Goal: Information Seeking & Learning: Learn about a topic

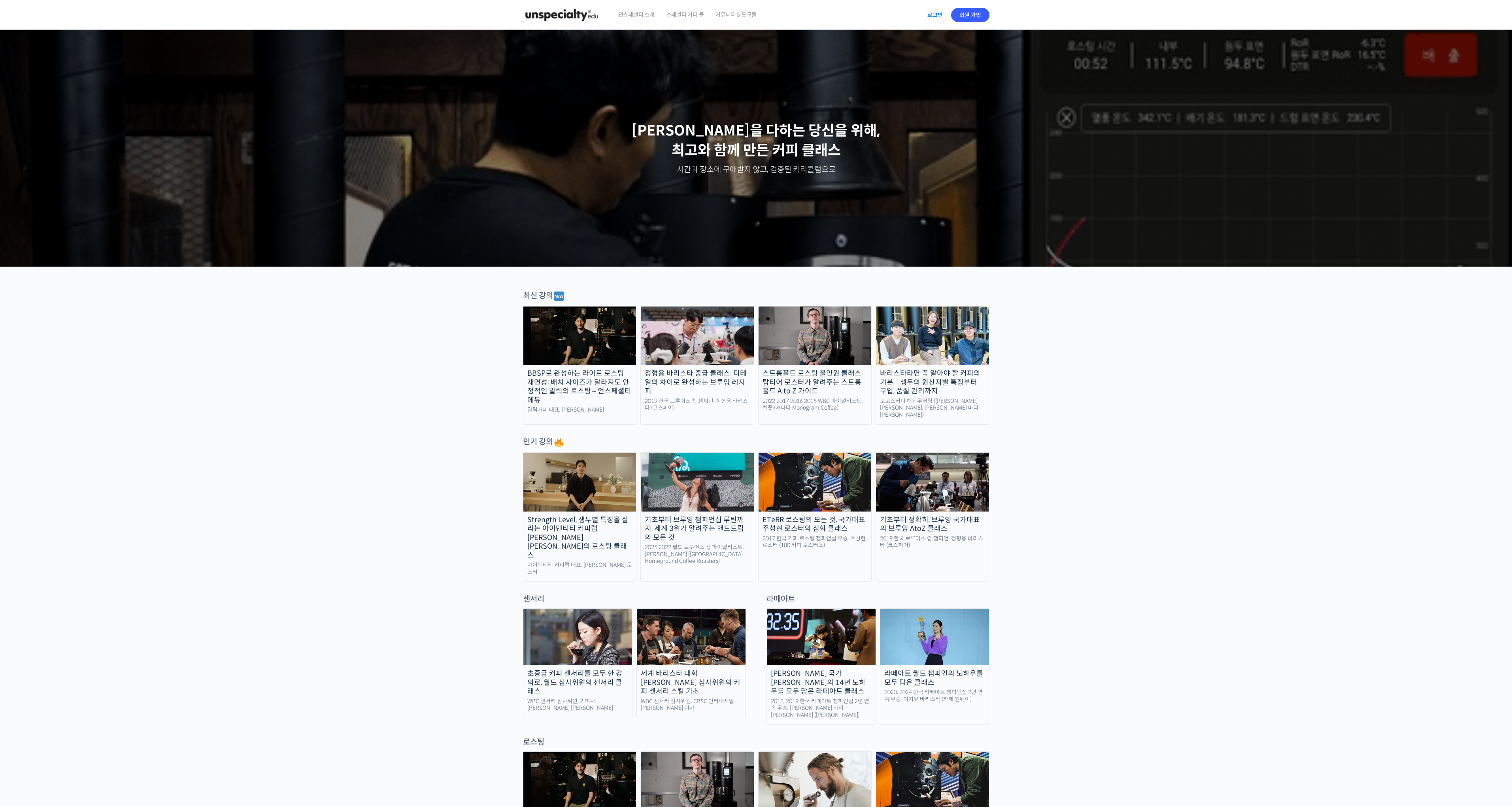
click at [936, 11] on link "로그인" at bounding box center [935, 15] width 24 height 19
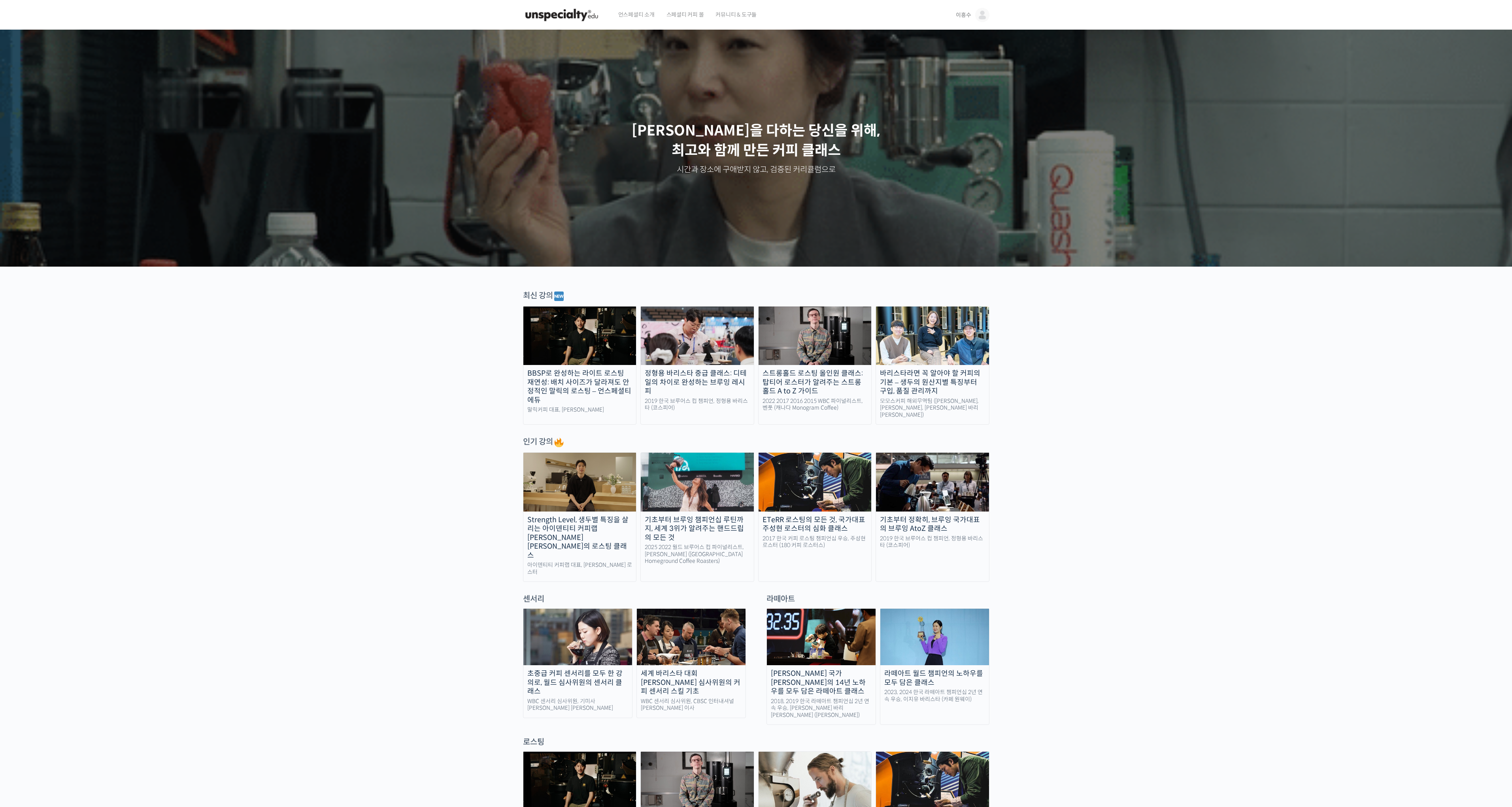
click at [645, 17] on span "언스페셜티 소개" at bounding box center [636, 15] width 36 height 30
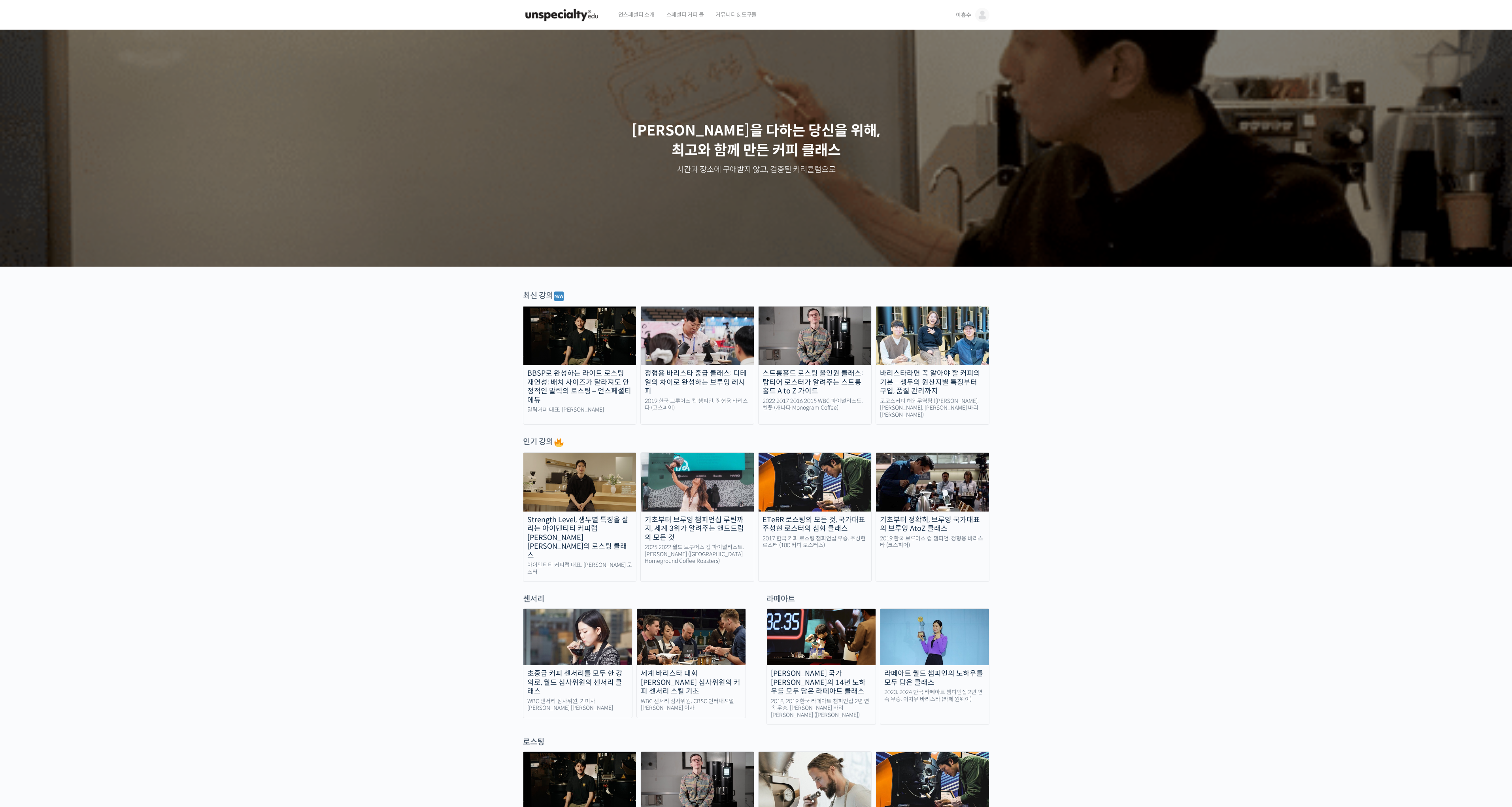
click at [735, 14] on span "커뮤니티 & 도구들" at bounding box center [735, 15] width 41 height 30
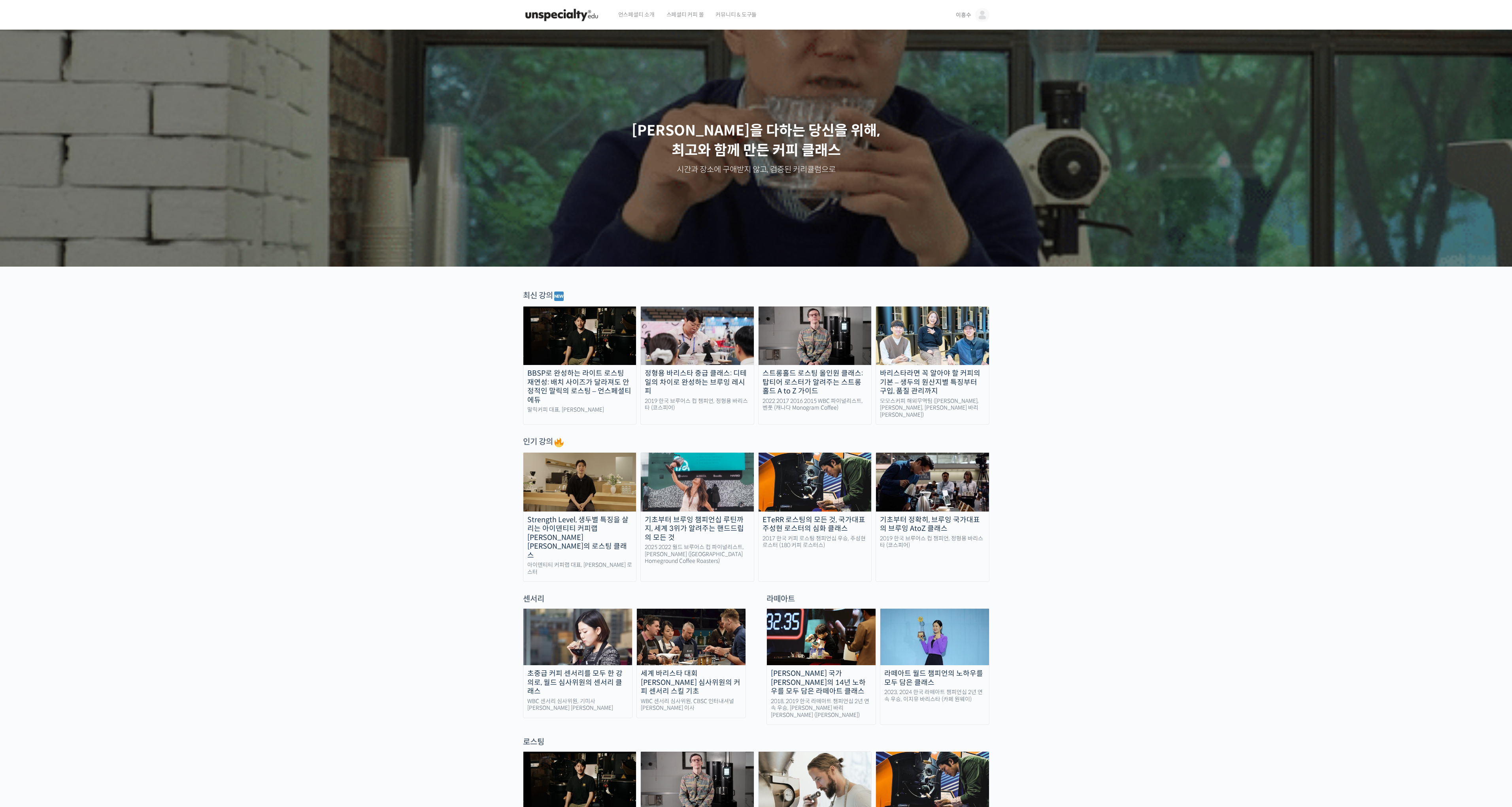
click at [964, 14] on span "이흥수" at bounding box center [963, 15] width 15 height 7
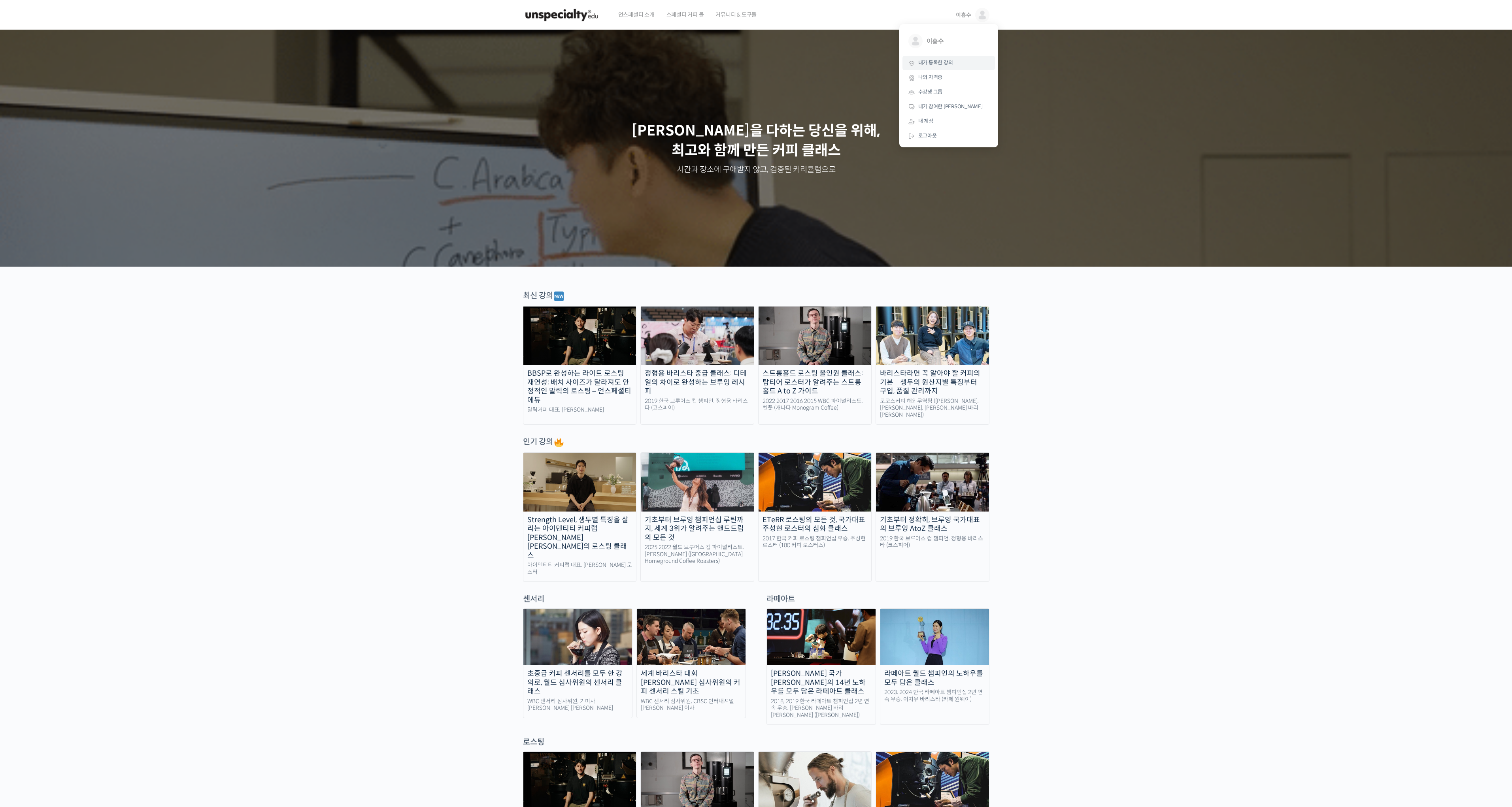
click at [948, 62] on span "내가 등록한 강의" at bounding box center [935, 62] width 35 height 7
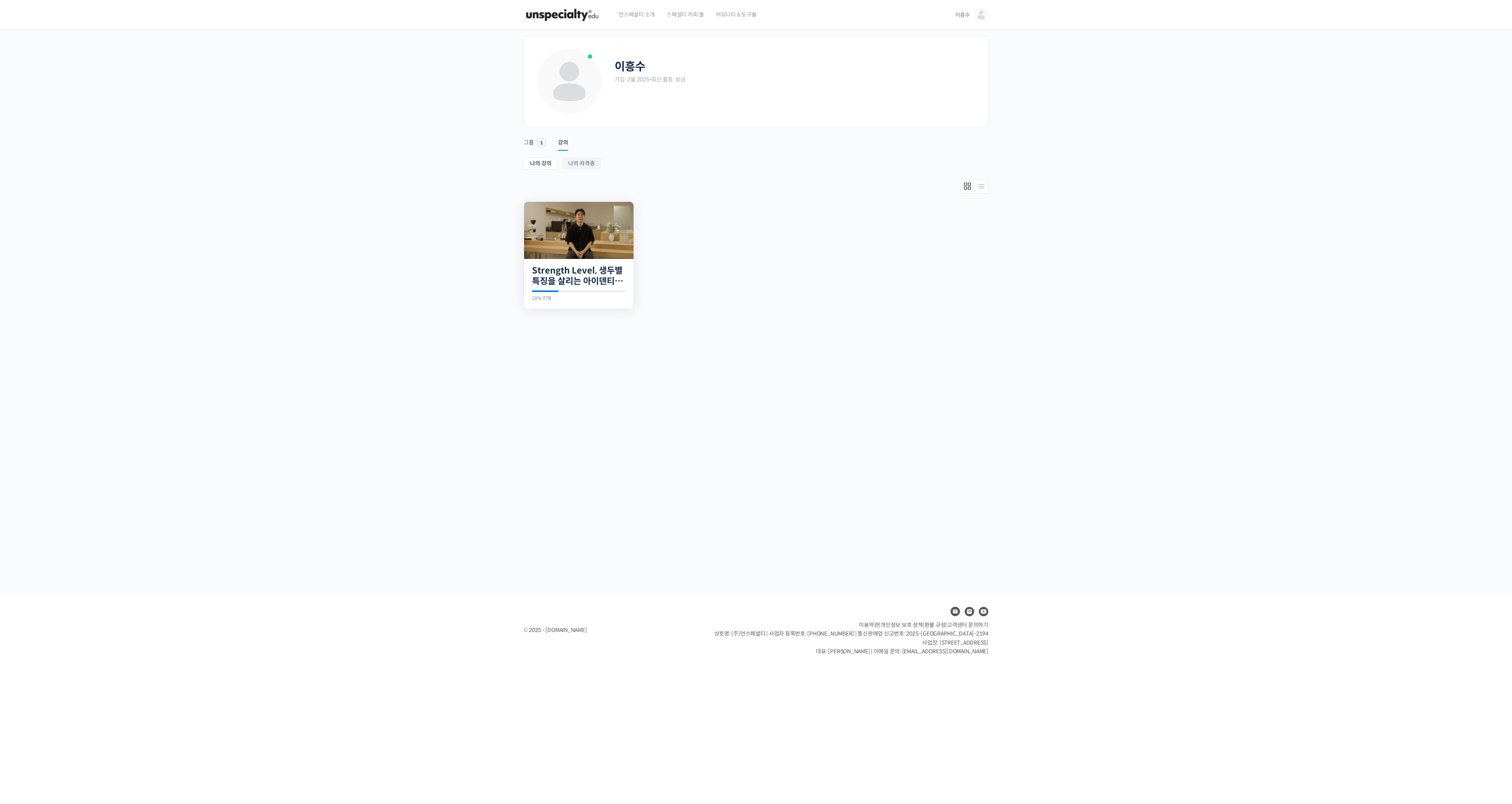
click at [567, 234] on img at bounding box center [579, 230] width 109 height 57
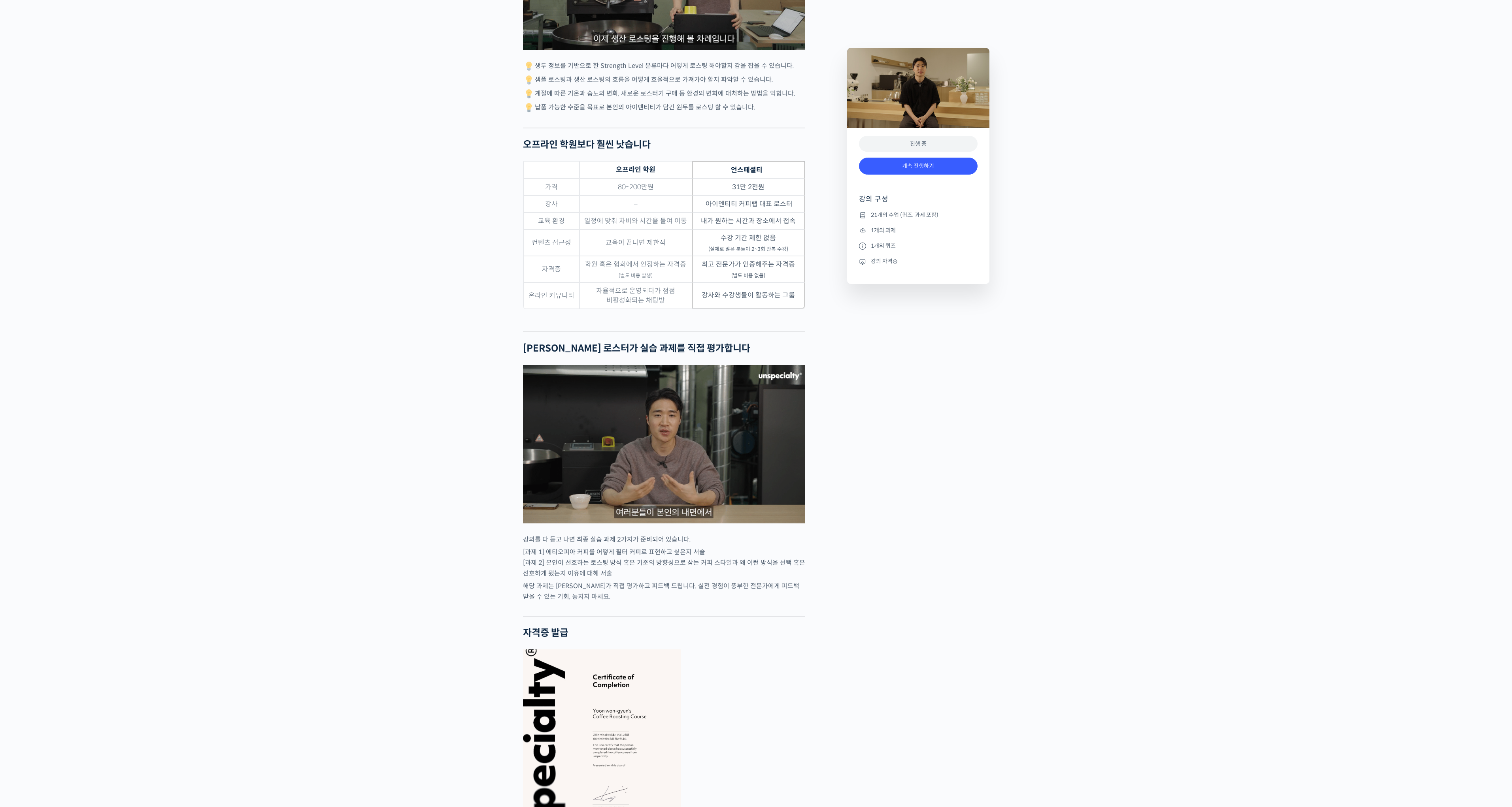
scroll to position [2371, 0]
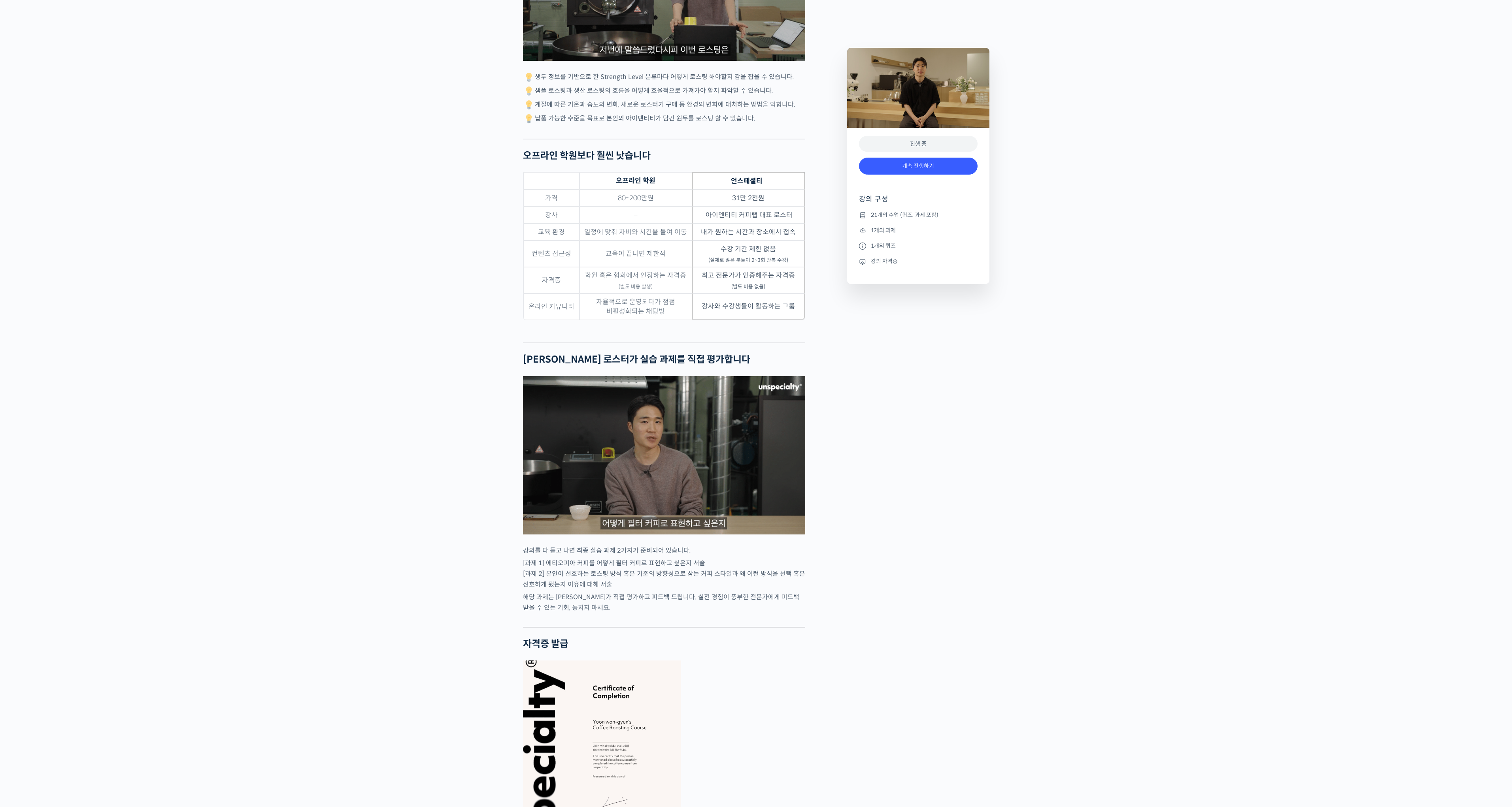
click at [916, 144] on div "진행 중" at bounding box center [918, 144] width 118 height 16
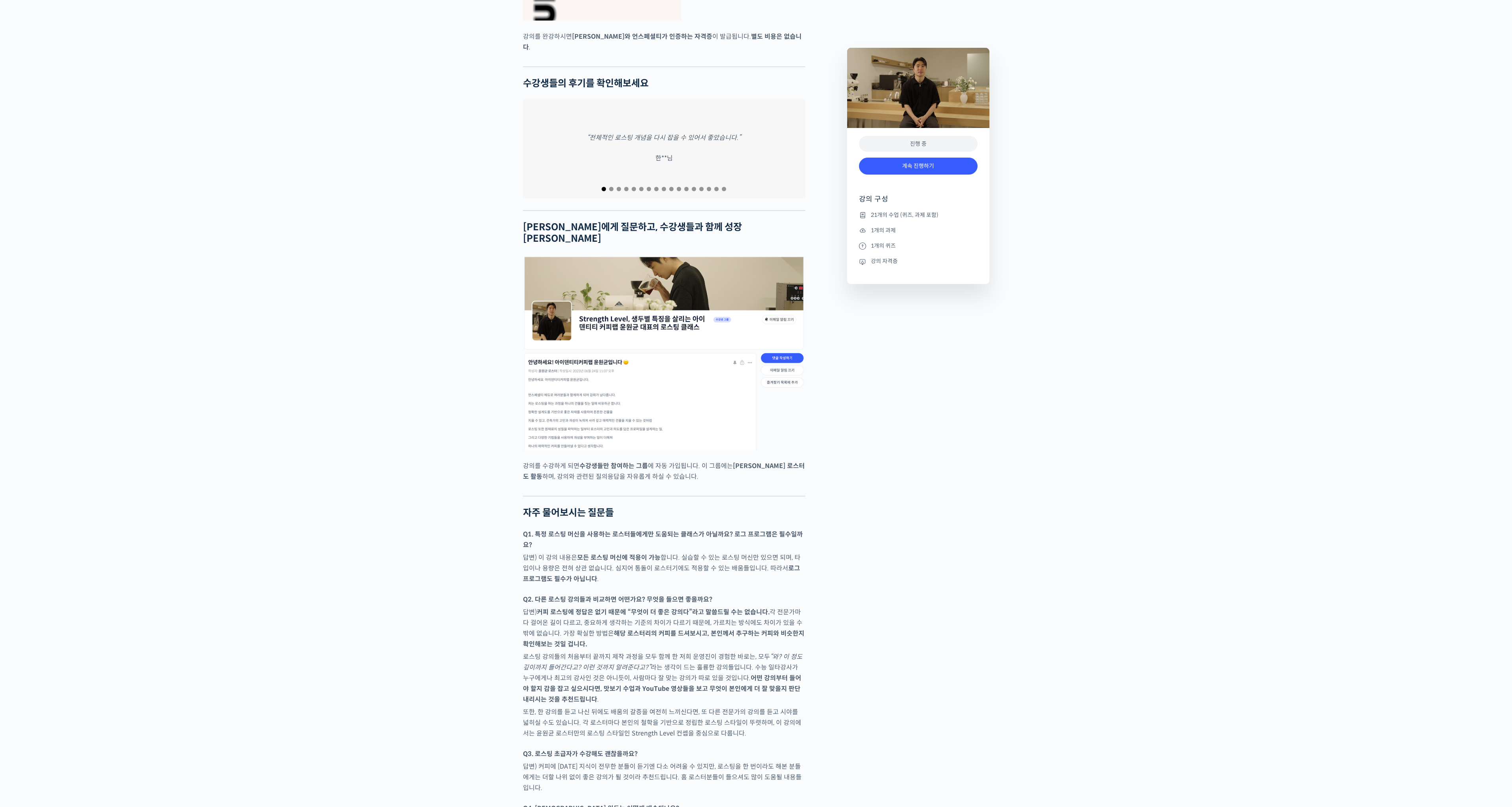
scroll to position [3754, 0]
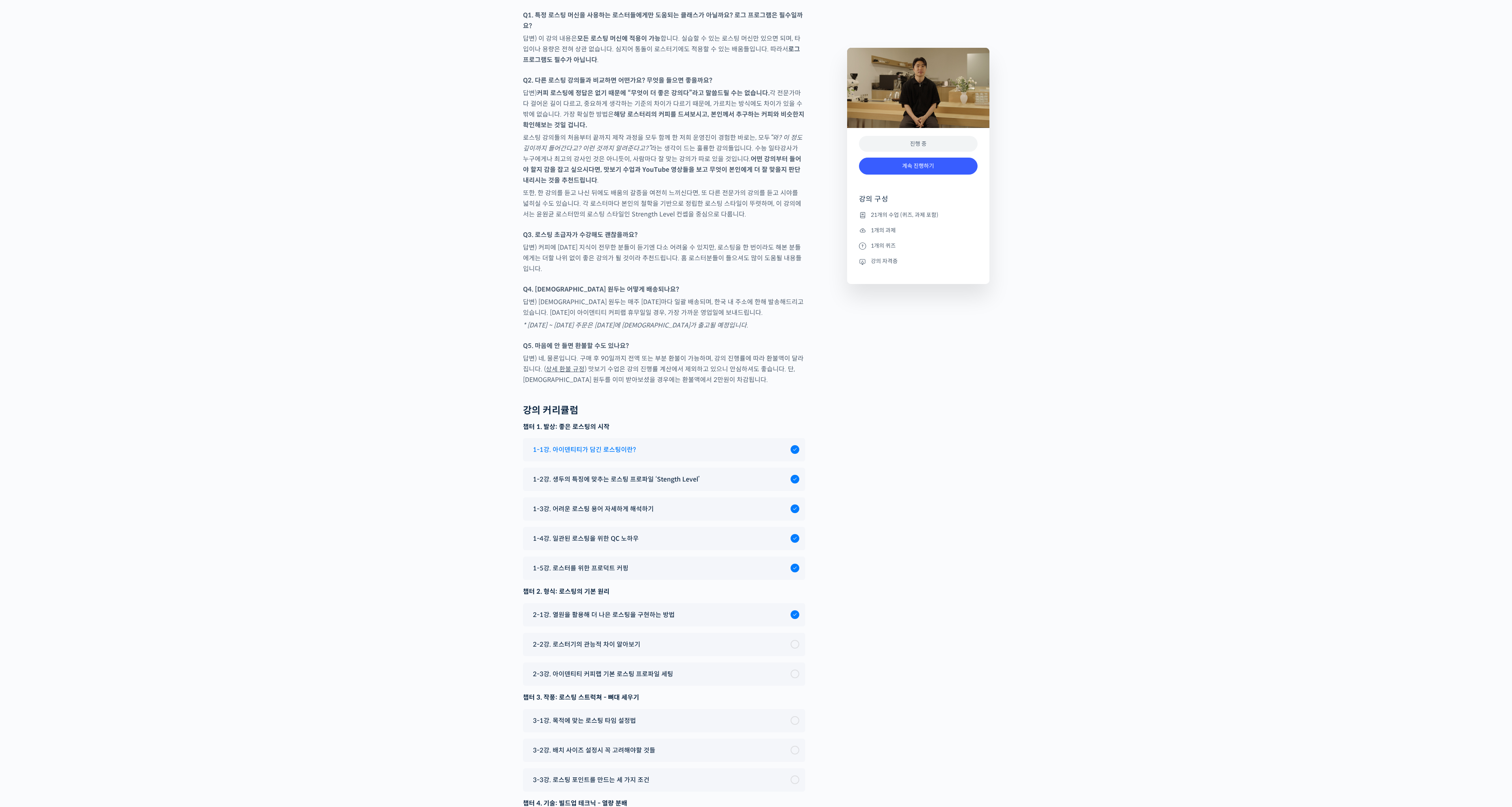
click at [574, 445] on span "1-1강. 아이덴티티가 담긴 로스팅이란?" at bounding box center [584, 450] width 103 height 11
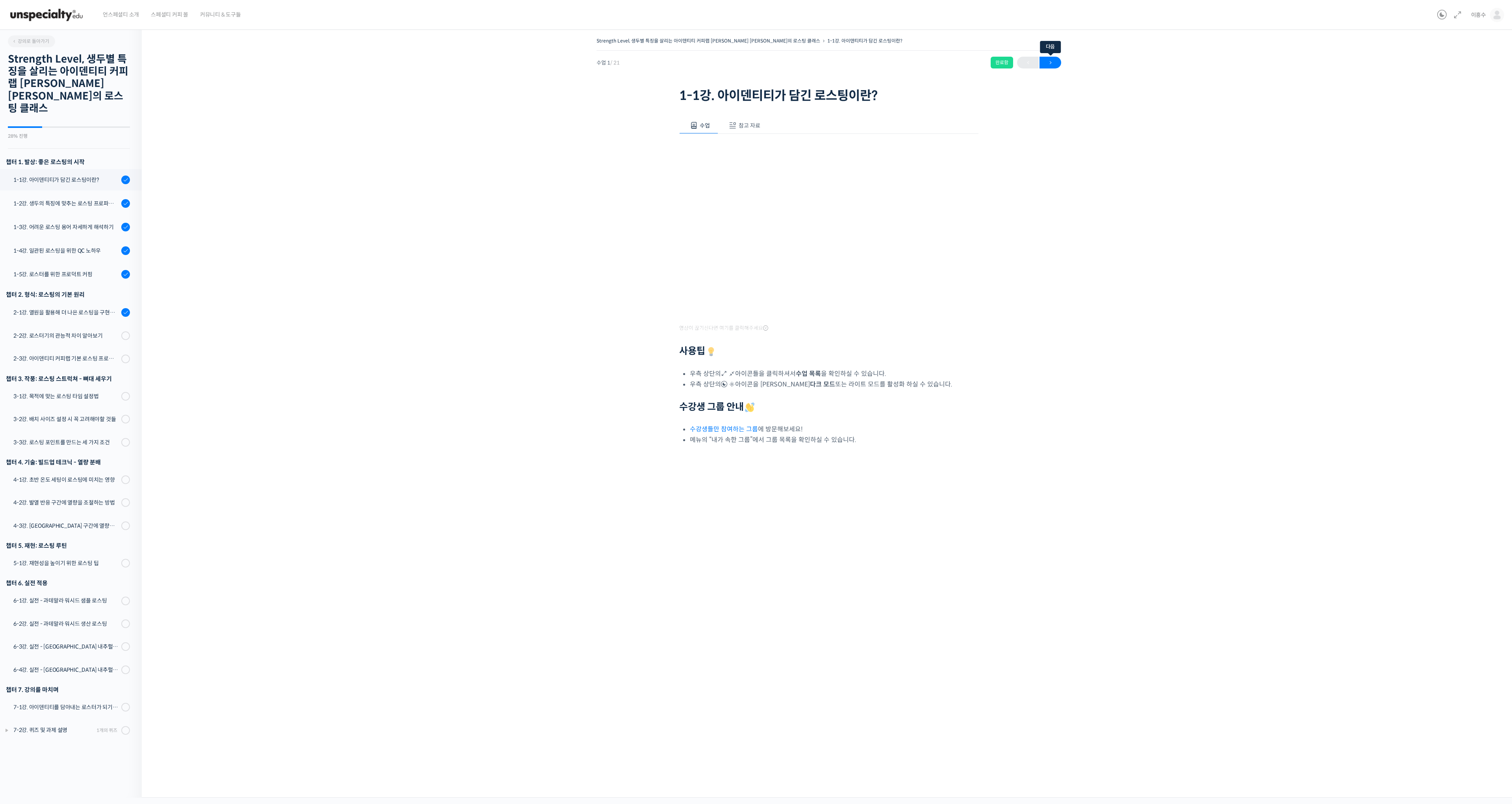
click at [1046, 60] on span "→" at bounding box center [1050, 62] width 22 height 11
